Goal: Find contact information: Find contact information

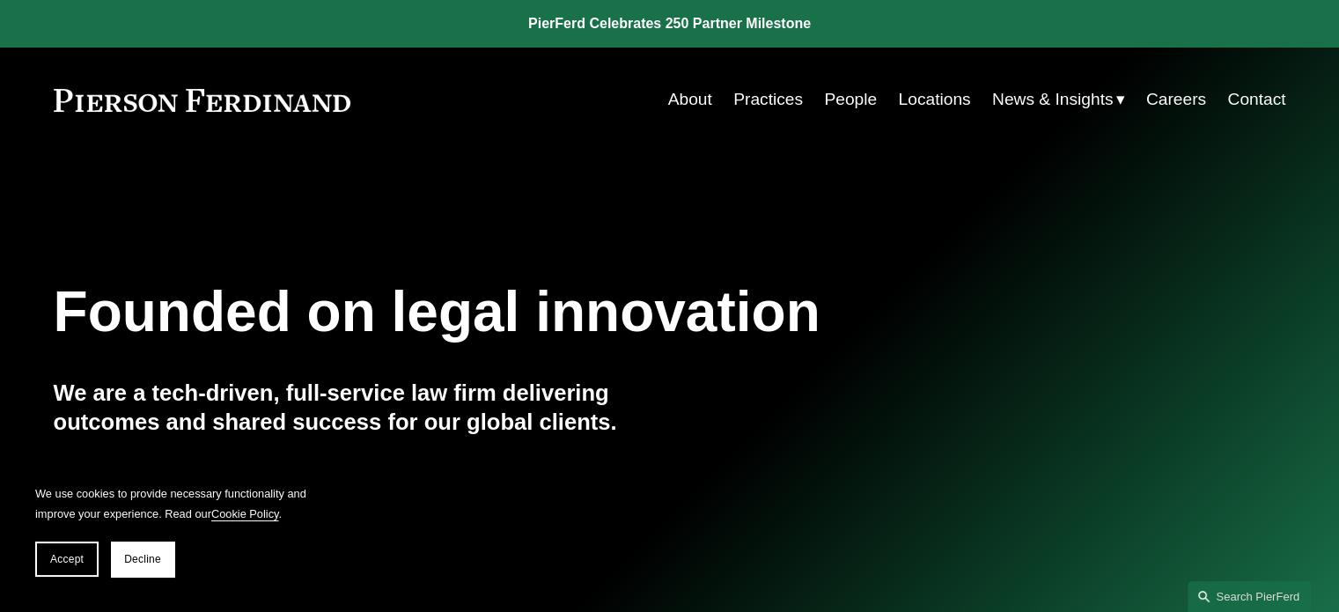
click at [926, 97] on link "Locations" at bounding box center [934, 99] width 72 height 33
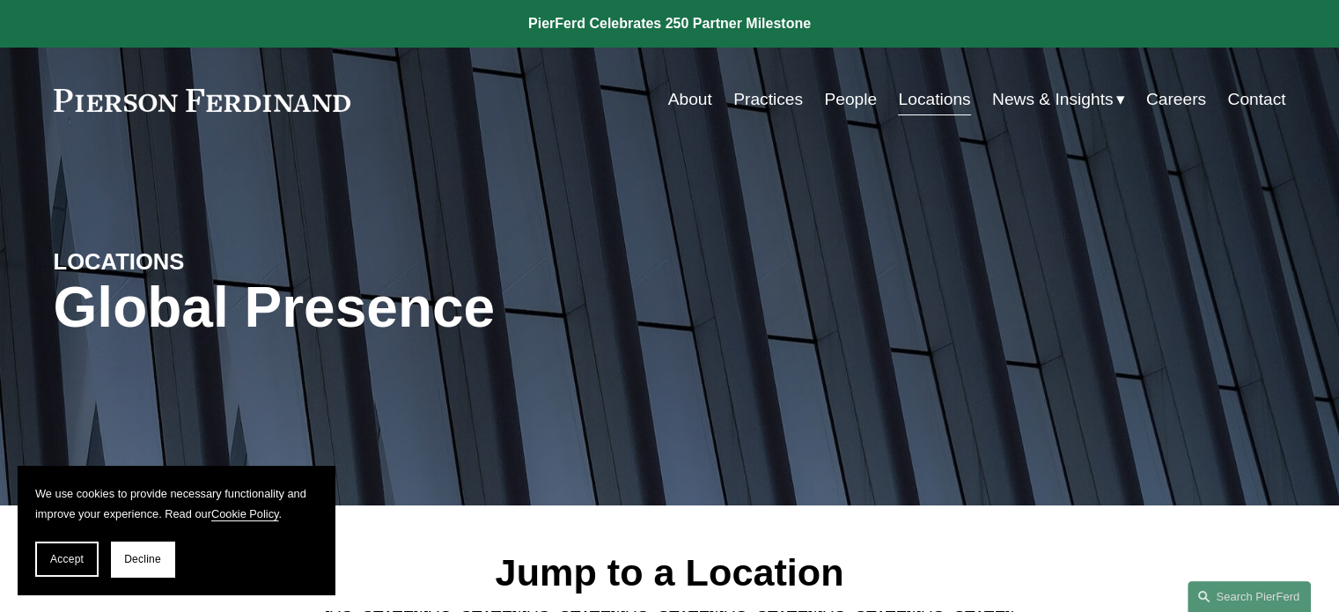
click at [772, 101] on link "Practices" at bounding box center [768, 99] width 70 height 33
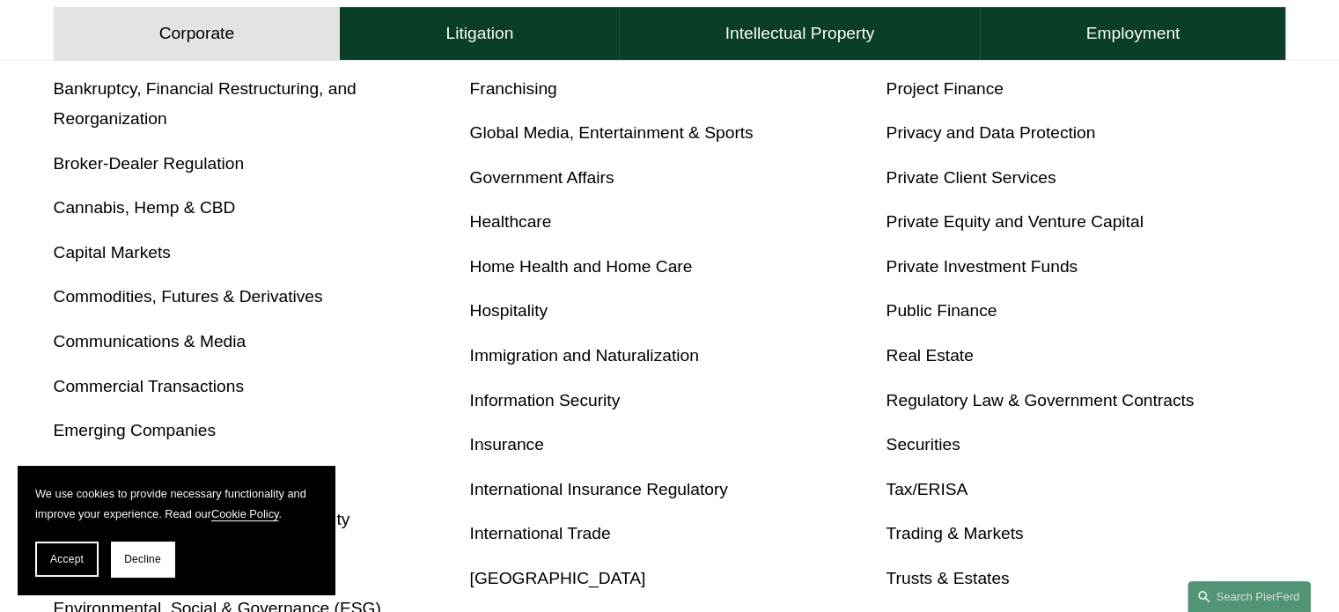
scroll to position [880, 0]
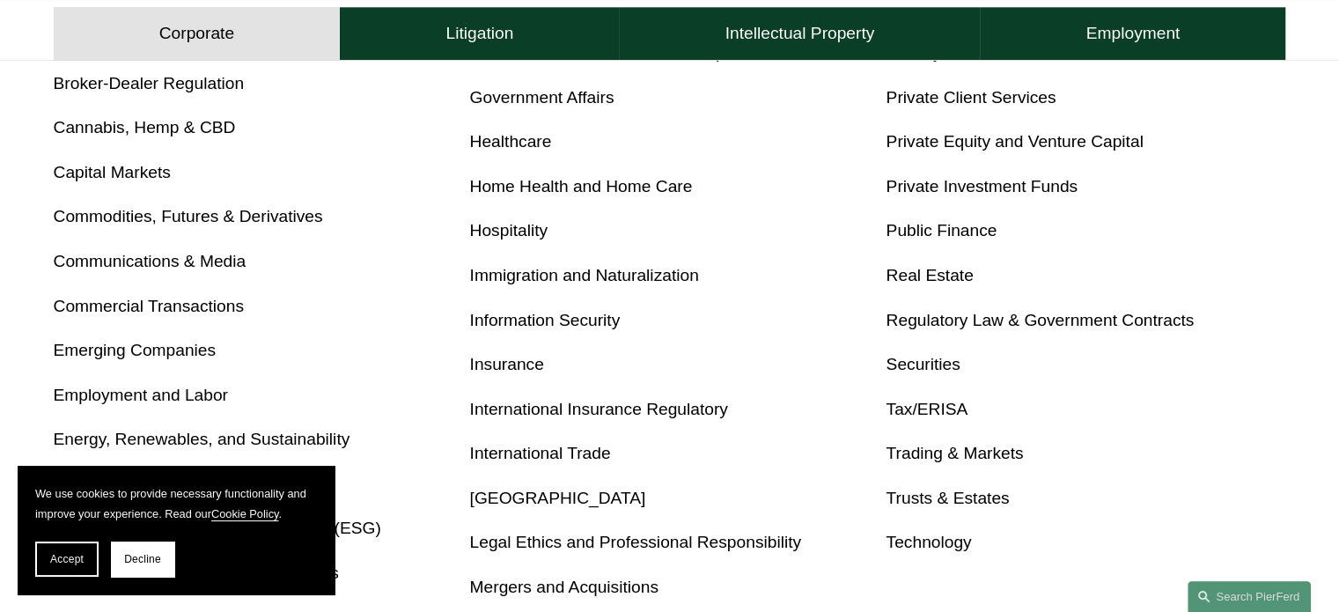
click at [164, 439] on link "Energy, Renewables, and Sustainability" at bounding box center [202, 439] width 297 height 18
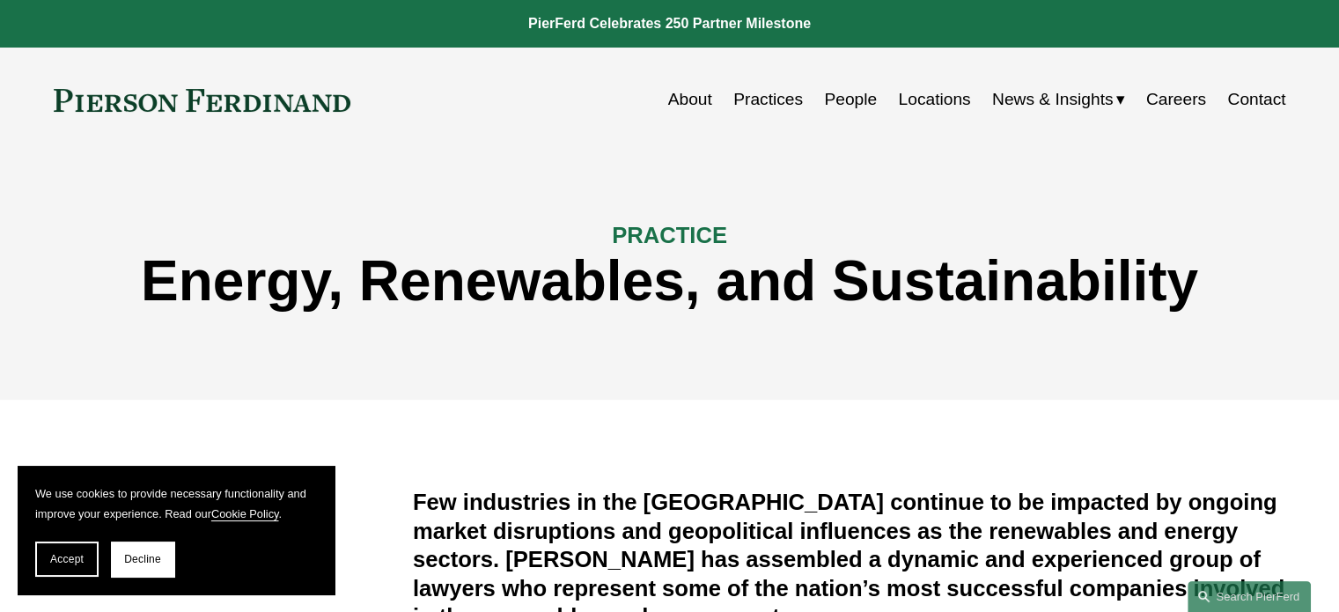
click at [908, 96] on link "Locations" at bounding box center [934, 99] width 72 height 33
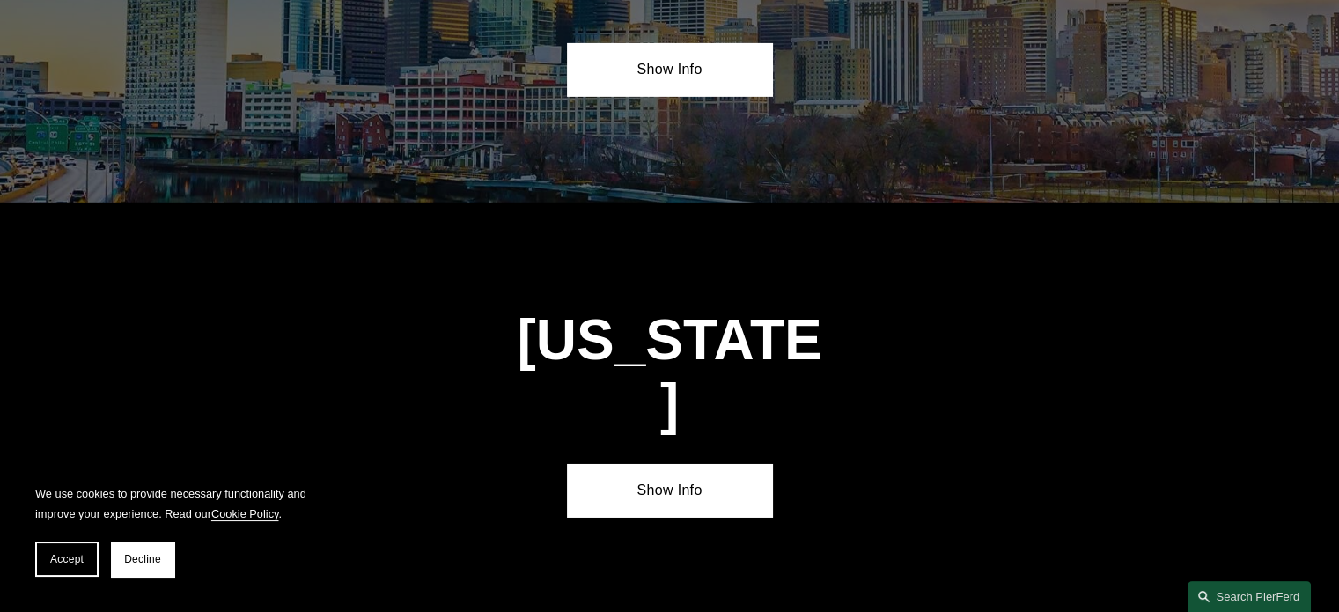
scroll to position [5867, 0]
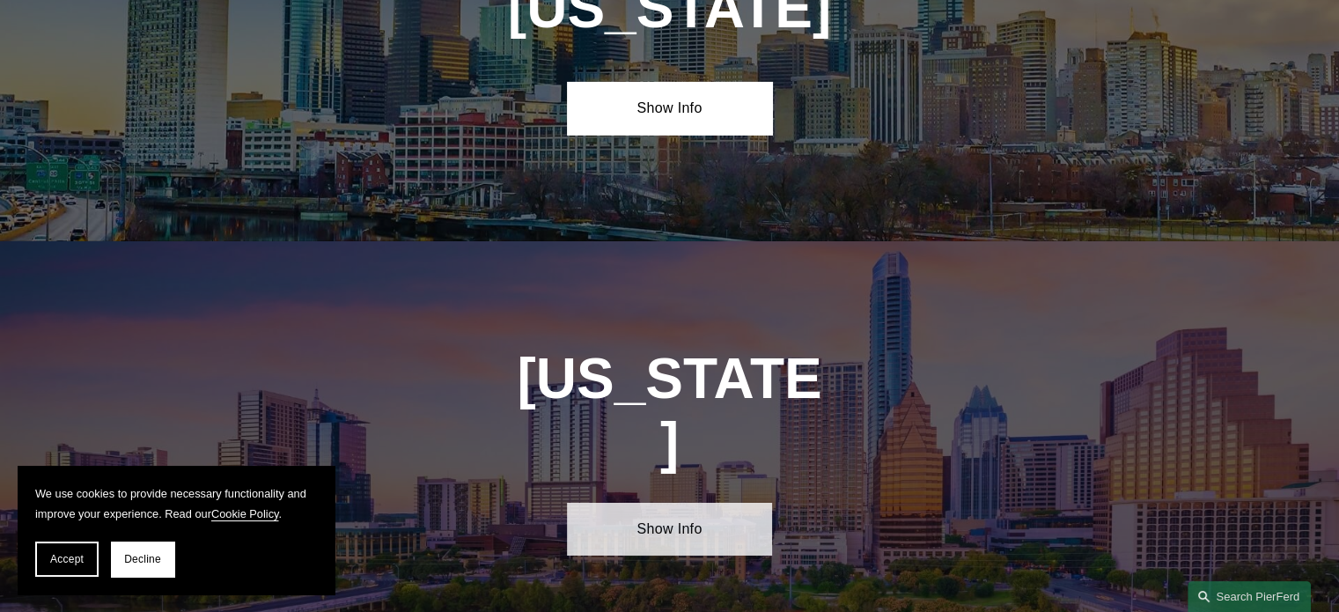
click at [669, 503] on link "Show Info" at bounding box center [669, 529] width 205 height 53
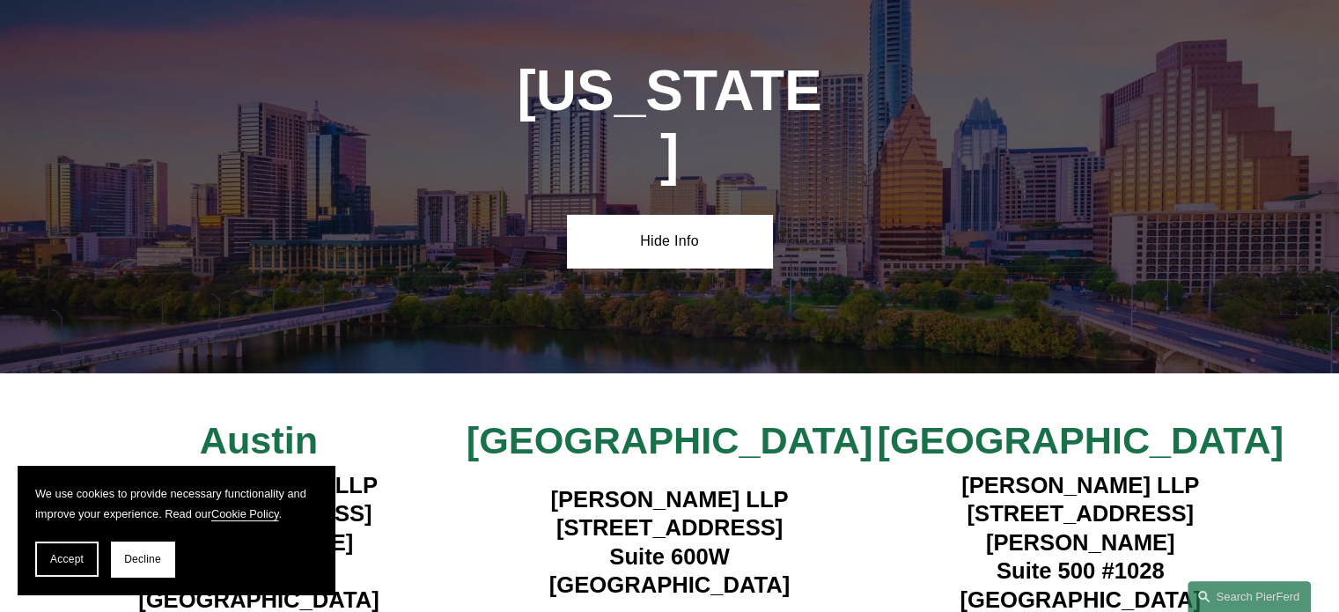
scroll to position [6161, 0]
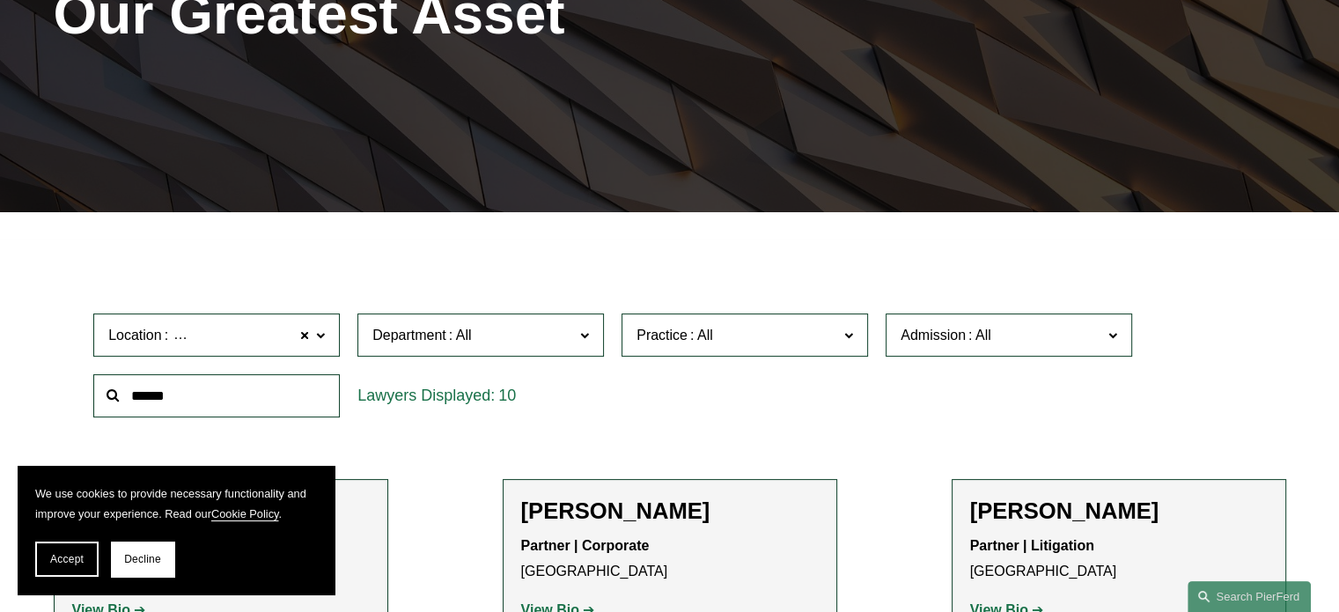
scroll to position [586, 0]
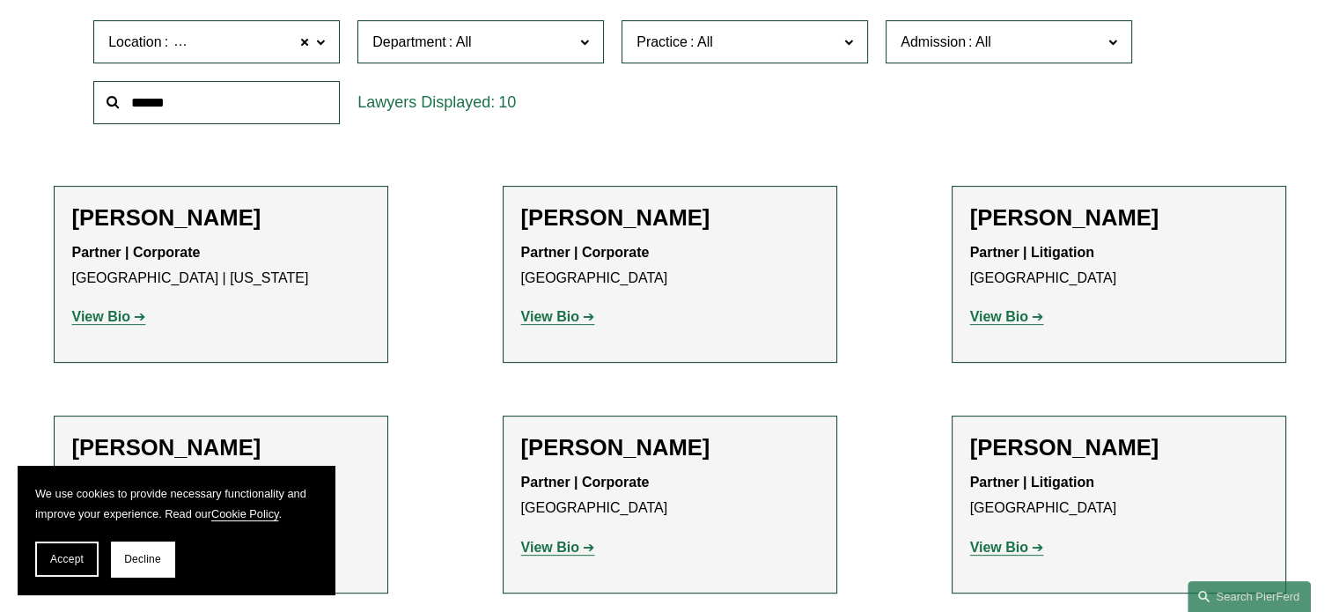
click at [987, 322] on strong "View Bio" at bounding box center [999, 316] width 58 height 15
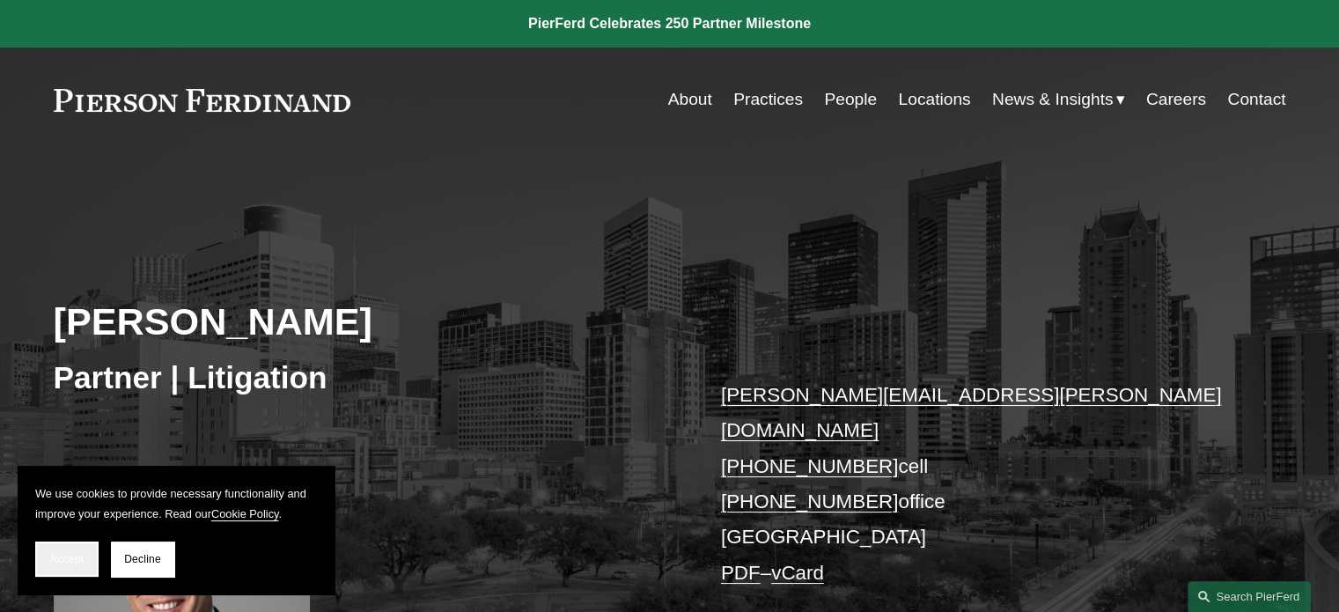
click at [56, 569] on button "Accept" at bounding box center [66, 558] width 63 height 35
